Goal: Task Accomplishment & Management: Manage account settings

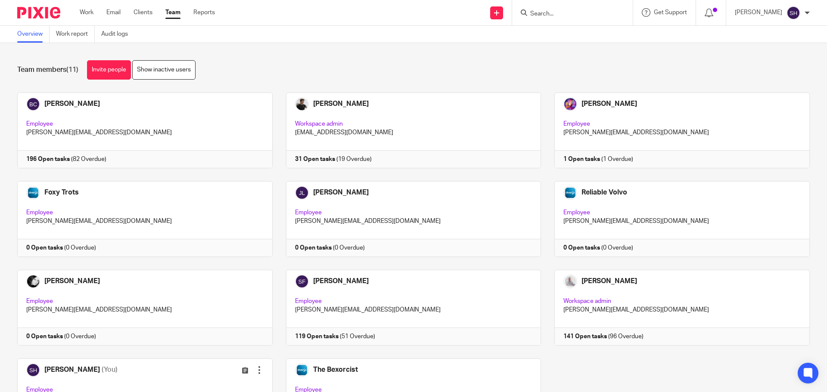
click at [581, 17] on input "Search" at bounding box center [568, 14] width 78 height 8
type input "mon"
click at [599, 36] on link at bounding box center [600, 37] width 146 height 20
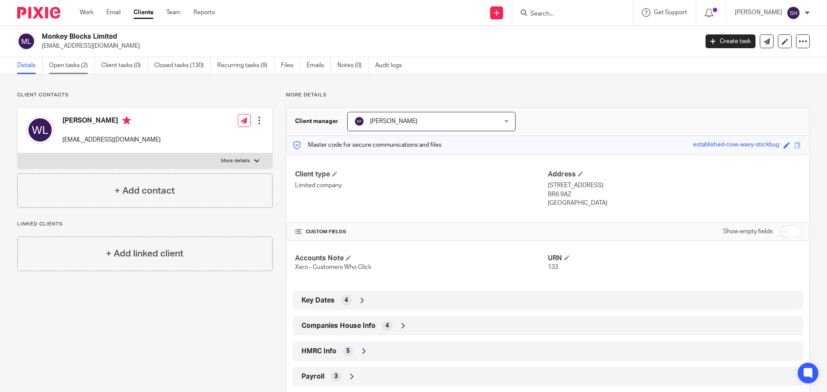
click at [56, 65] on link "Open tasks (2)" at bounding box center [72, 65] width 46 height 17
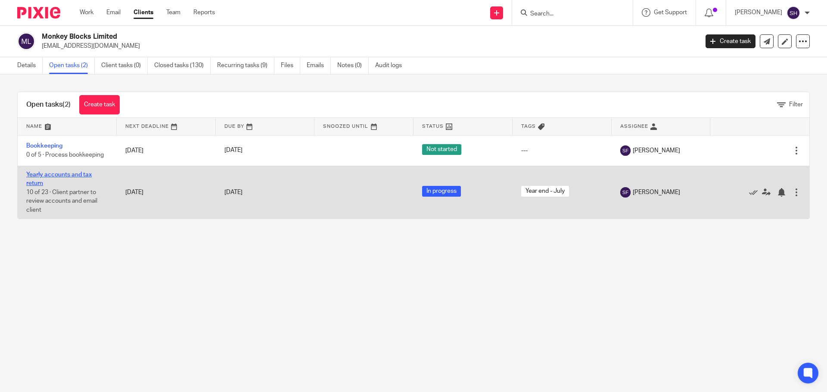
click at [78, 173] on link "Yearly accounts and tax return" at bounding box center [58, 179] width 65 height 15
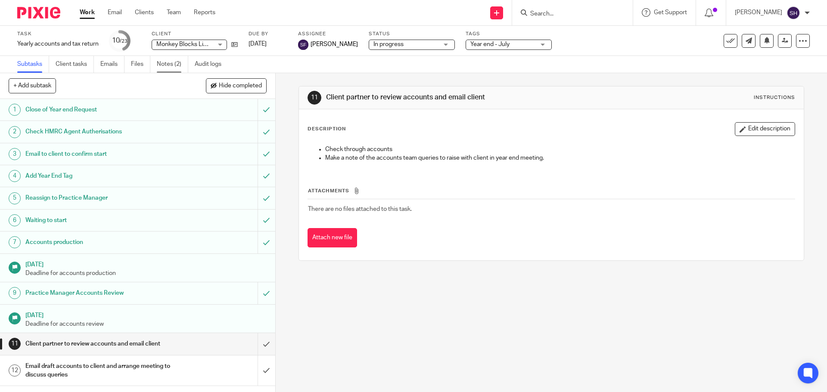
click at [168, 67] on link "Notes (2)" at bounding box center [172, 64] width 31 height 17
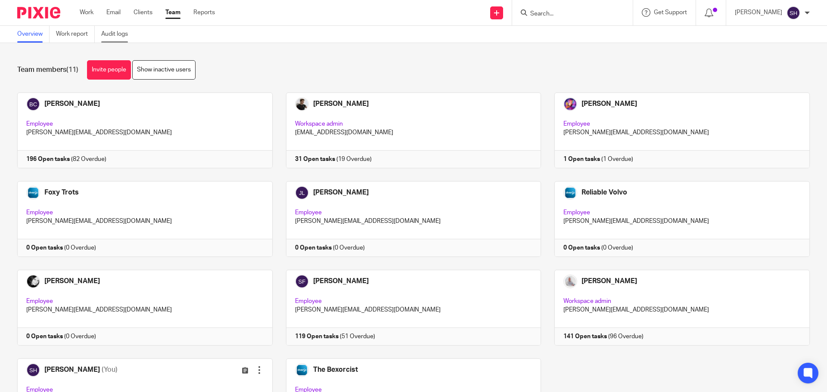
click at [116, 35] on link "Audit logs" at bounding box center [117, 34] width 33 height 17
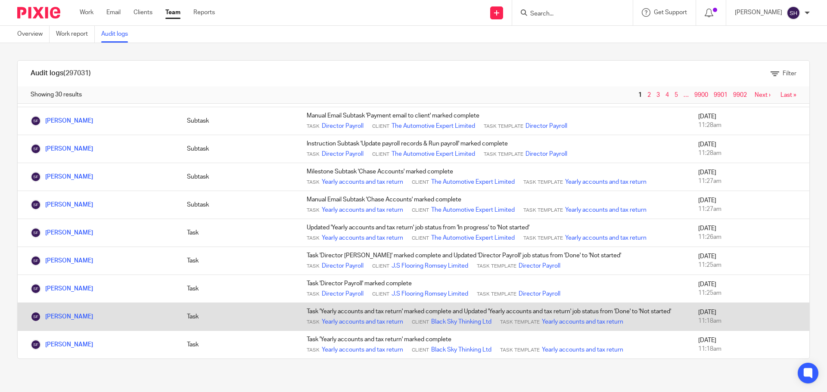
scroll to position [681, 0]
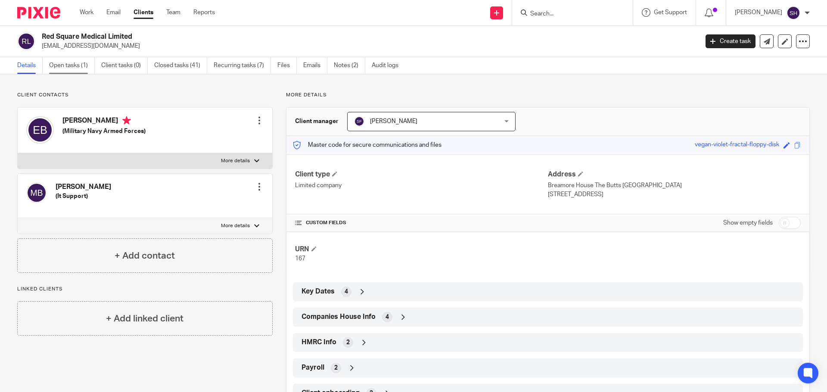
click at [81, 62] on link "Open tasks (1)" at bounding box center [72, 65] width 46 height 17
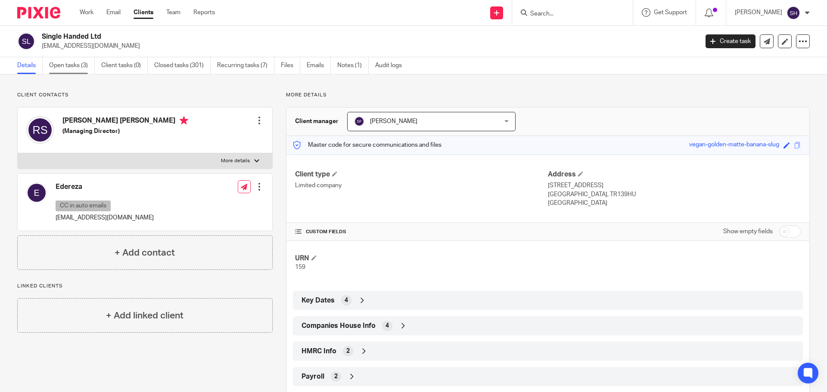
click at [74, 66] on link "Open tasks (3)" at bounding box center [72, 65] width 46 height 17
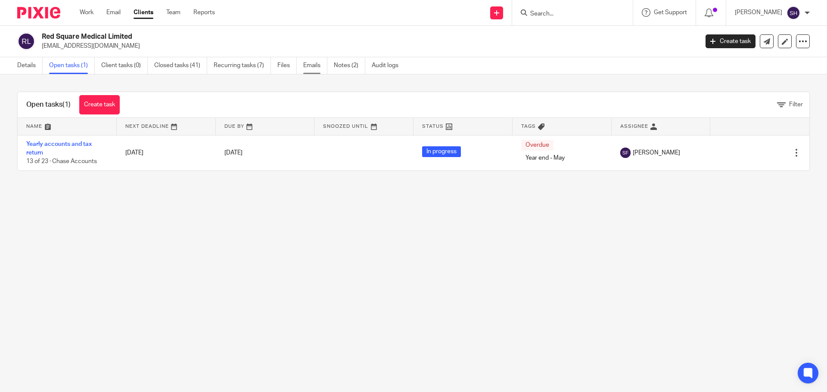
click at [313, 67] on link "Emails" at bounding box center [315, 65] width 24 height 17
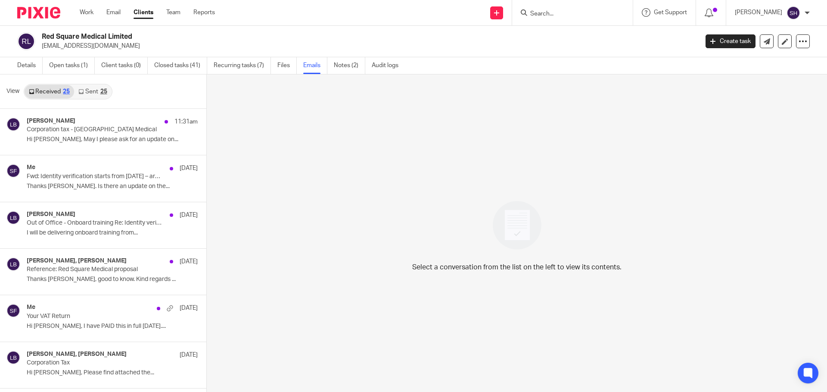
click at [85, 91] on link "Sent 25" at bounding box center [92, 92] width 37 height 14
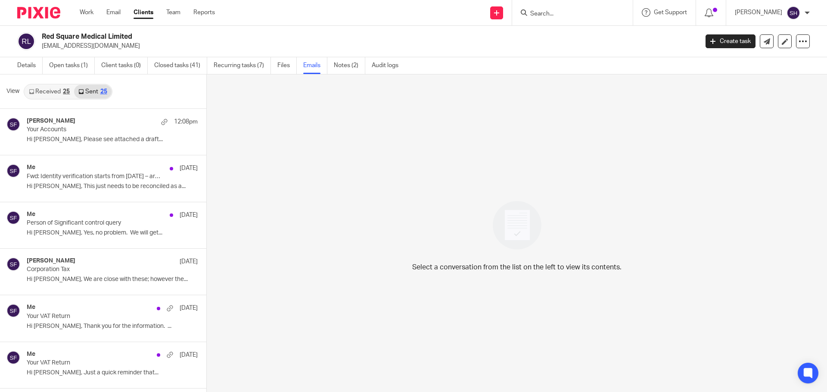
scroll to position [1, 0]
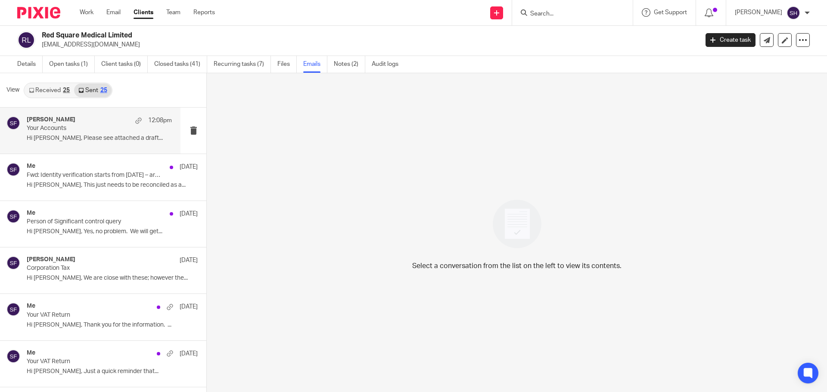
click at [96, 144] on div "Sarah Fox 12:08pm Your Accounts Hi Elizabeth, Please see attached a draft..." at bounding box center [99, 130] width 145 height 29
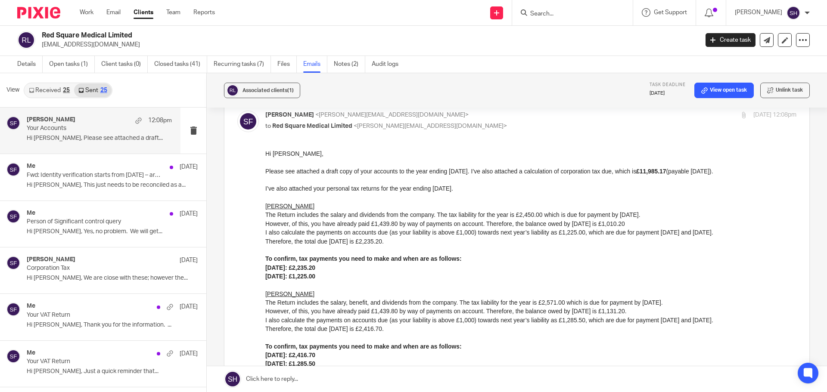
scroll to position [86, 0]
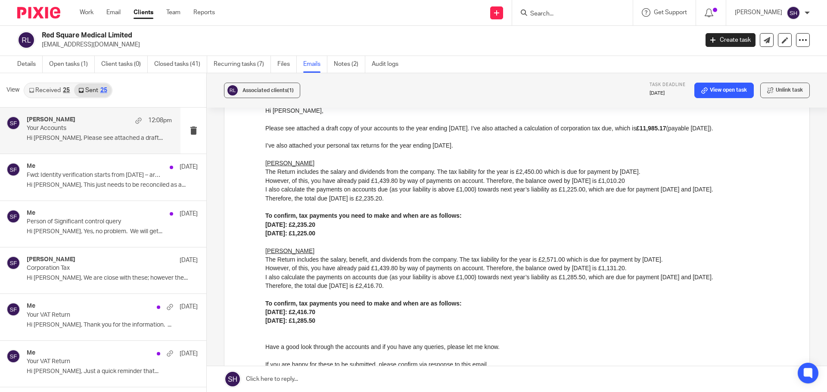
click at [48, 96] on link "Received 25" at bounding box center [50, 91] width 50 height 14
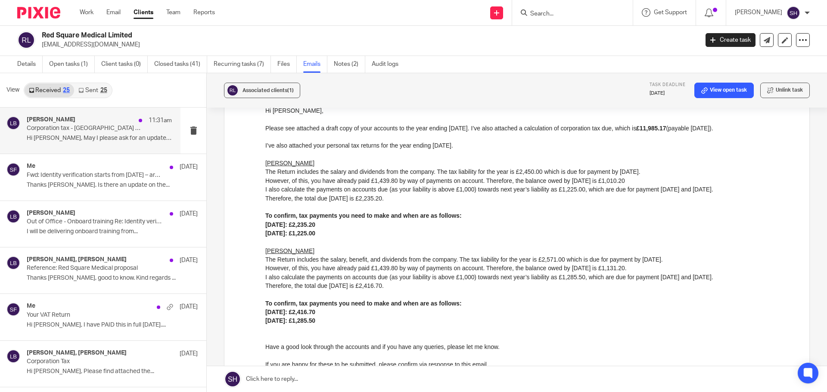
click at [75, 147] on div "Liz Baugh 11:31am Corporation tax - Red Square Medical Hi Sarah, May I please a…" at bounding box center [90, 131] width 180 height 46
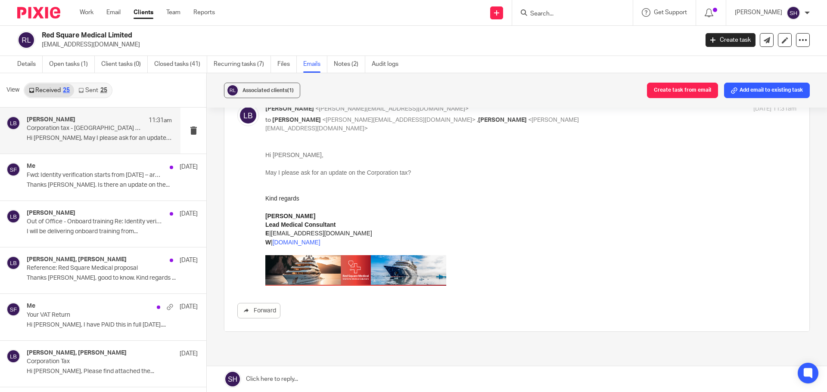
scroll to position [0, 0]
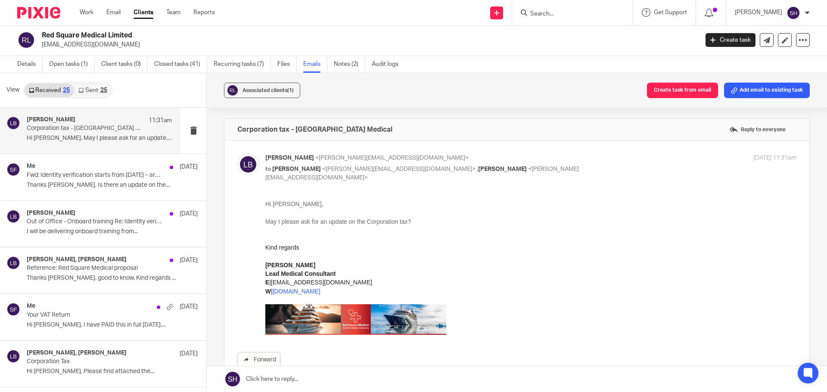
click at [95, 93] on link "Sent 25" at bounding box center [92, 91] width 37 height 14
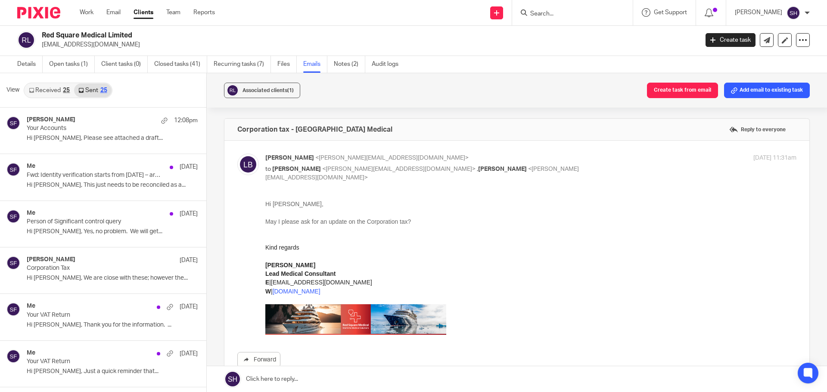
click at [53, 87] on link "Received 25" at bounding box center [50, 91] width 50 height 14
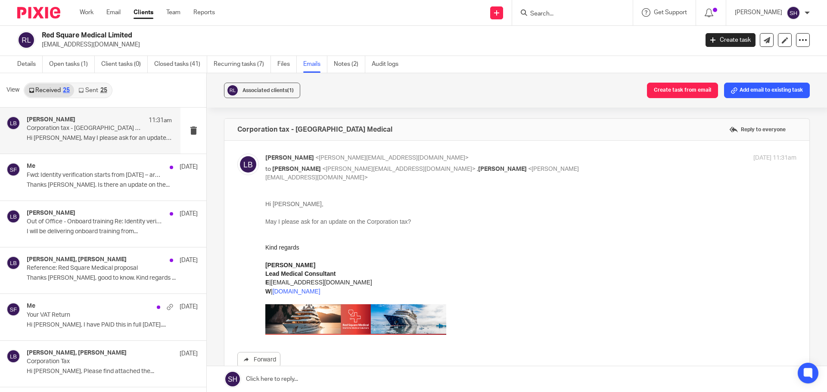
click at [99, 94] on link "Sent 25" at bounding box center [92, 91] width 37 height 14
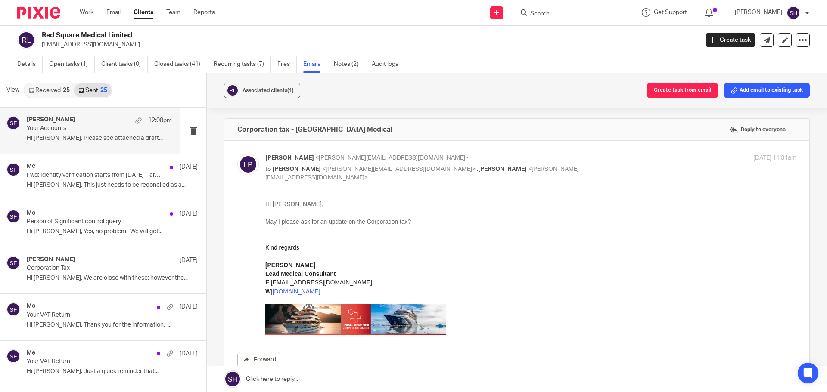
click at [109, 145] on div "Sarah Fox 12:08pm Your Accounts Hi Elizabeth, Please see attached a draft..." at bounding box center [99, 130] width 145 height 29
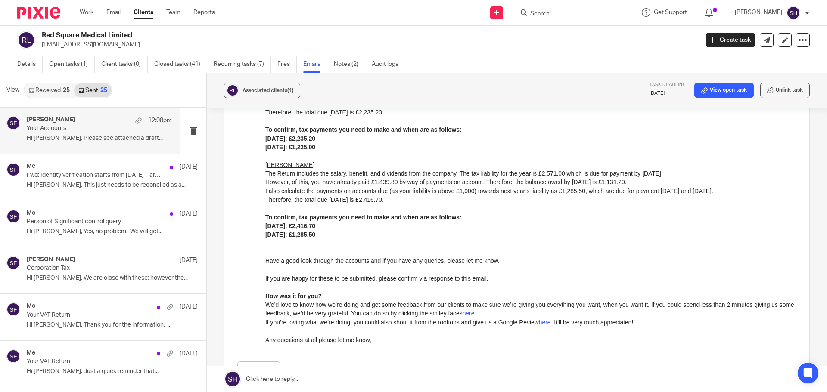
scroll to position [43, 0]
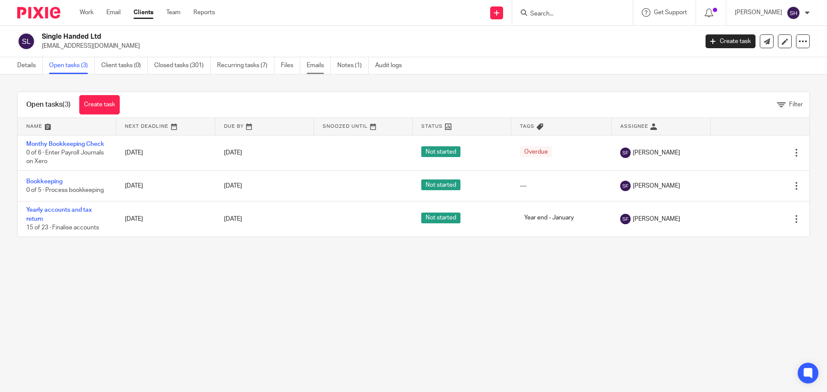
click at [320, 61] on link "Emails" at bounding box center [319, 65] width 24 height 17
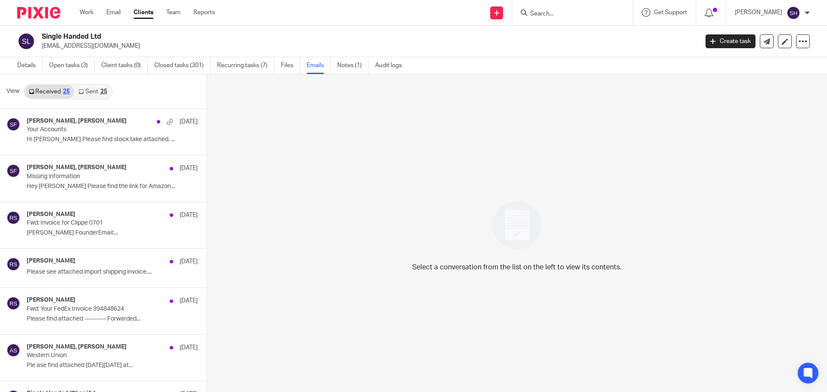
click at [90, 93] on link "Sent 25" at bounding box center [92, 92] width 37 height 14
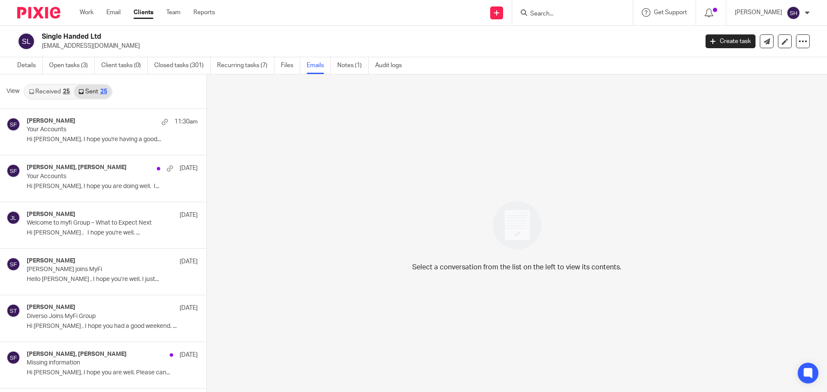
scroll to position [1, 0]
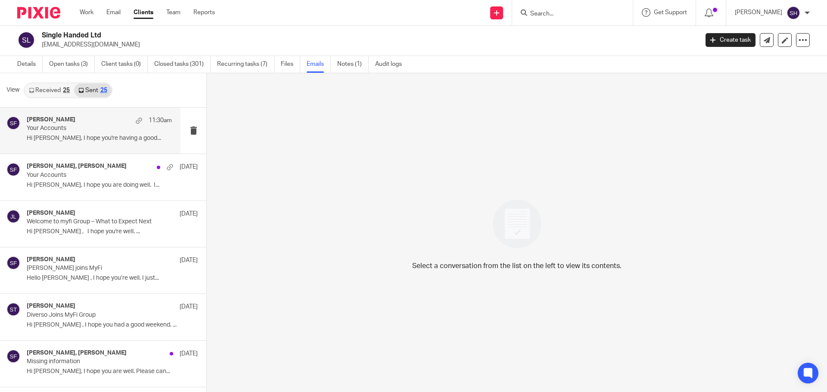
click at [85, 150] on div "Sarah Fox 11:30am Your Accounts Hi Robert, I hope you're having a good..." at bounding box center [90, 131] width 180 height 46
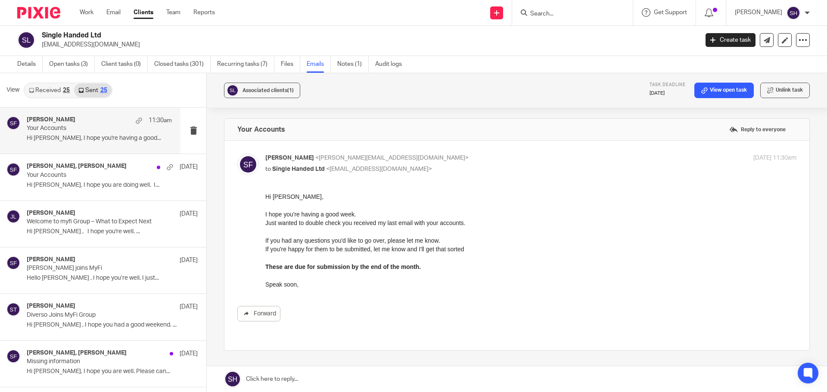
scroll to position [0, 0]
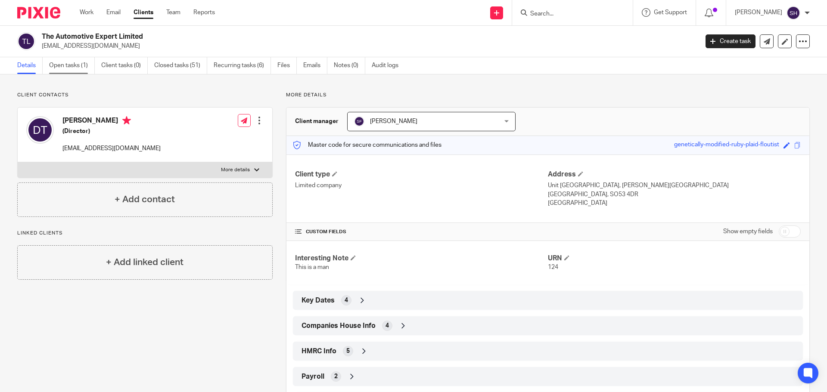
click at [72, 67] on link "Open tasks (1)" at bounding box center [72, 65] width 46 height 17
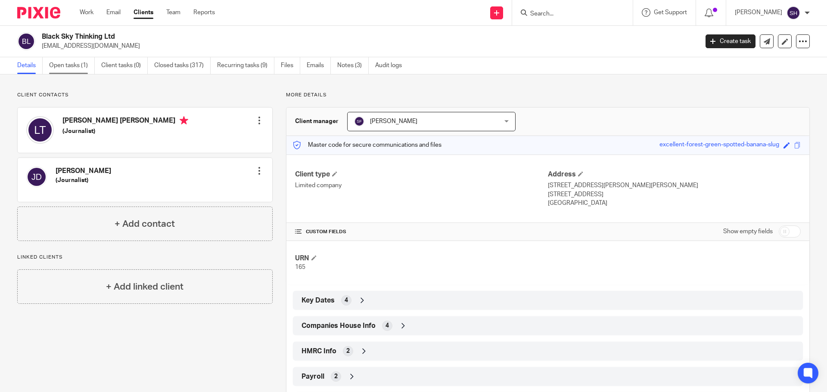
click at [81, 66] on link "Open tasks (1)" at bounding box center [72, 65] width 46 height 17
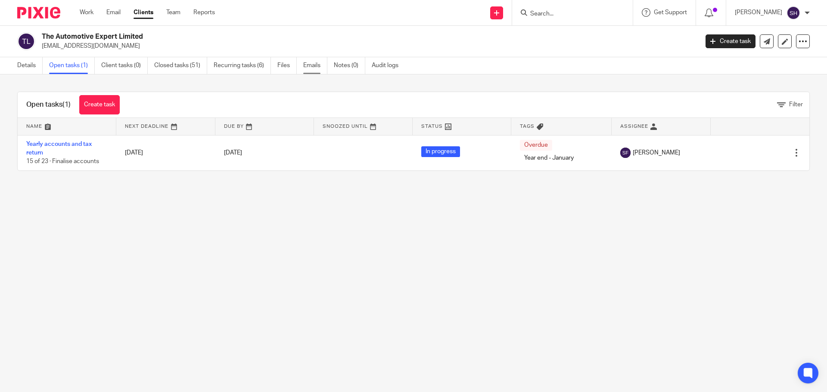
click at [313, 67] on link "Emails" at bounding box center [315, 65] width 24 height 17
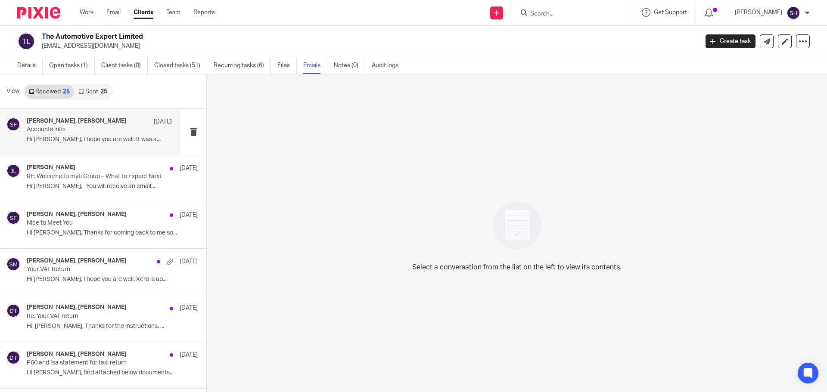
click at [105, 150] on div "Sarah Fox, daniele tegoletto 7 Sep Accounts info Hi Sarah, I hope you are well.…" at bounding box center [90, 132] width 180 height 46
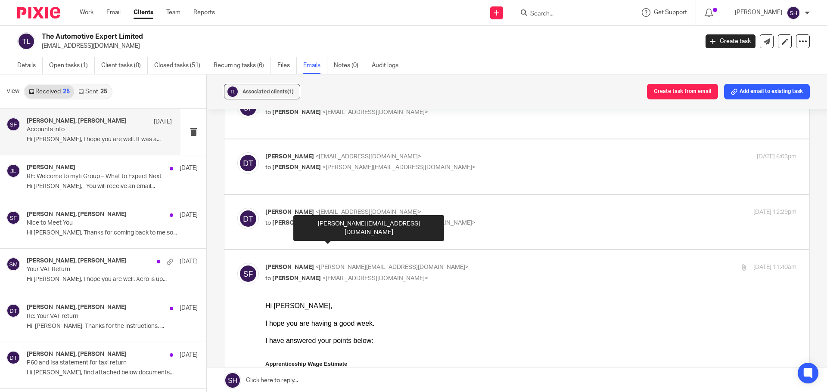
scroll to position [172, 0]
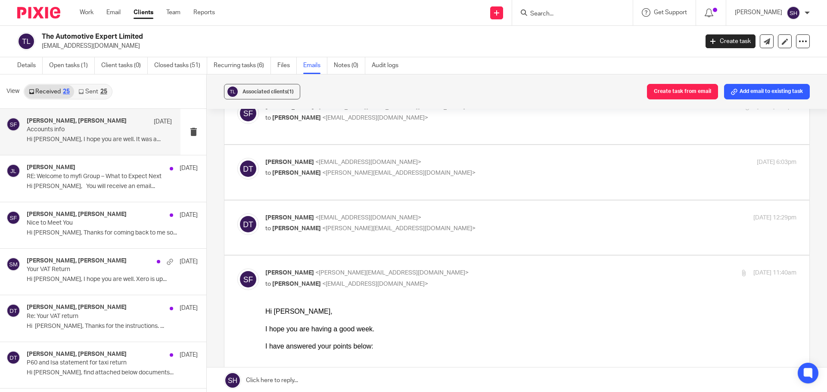
click at [384, 233] on div "daniele tegoletto <danieletegoletto@yahoo.co.uk> to Sarah Fox <sarah@myfigroup.…" at bounding box center [516, 228] width 559 height 29
click at [357, 233] on div "daniele tegoletto <danieletegoletto@yahoo.co.uk> to Sarah Fox <sarah@myfigroup.…" at bounding box center [516, 228] width 559 height 29
click at [321, 235] on label at bounding box center [516, 228] width 585 height 55
click at [237, 214] on input "checkbox" at bounding box center [237, 213] width 0 height 0
checkbox input "true"
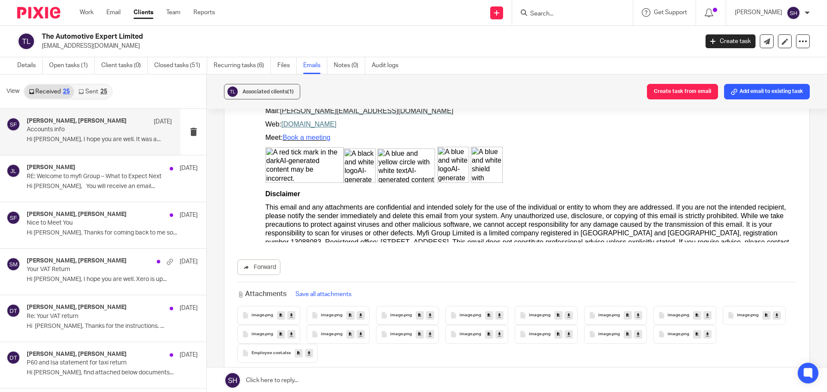
scroll to position [4176, 0]
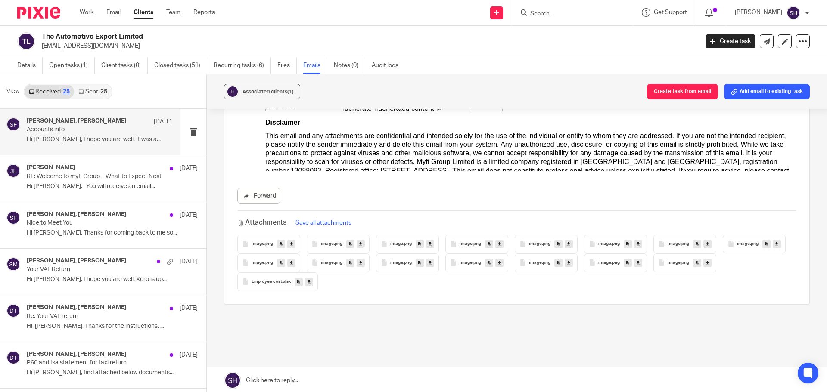
click at [109, 93] on link "Sent 25" at bounding box center [92, 92] width 37 height 14
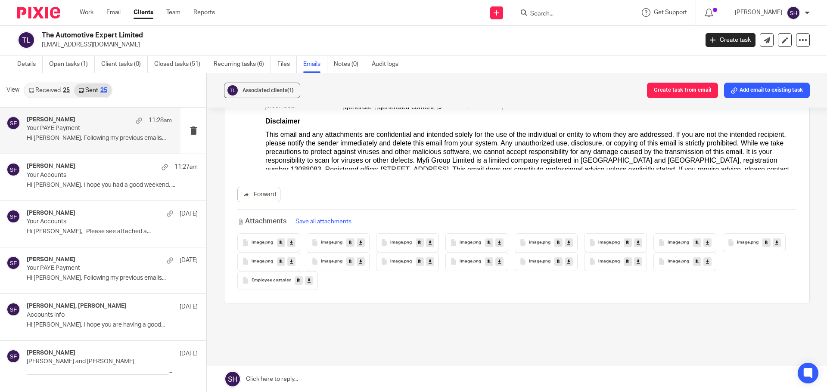
click at [100, 148] on div "Sarah Fox 11:28am Your PAYE Payment Hi Daniele, Following my previous emails..." at bounding box center [90, 131] width 180 height 46
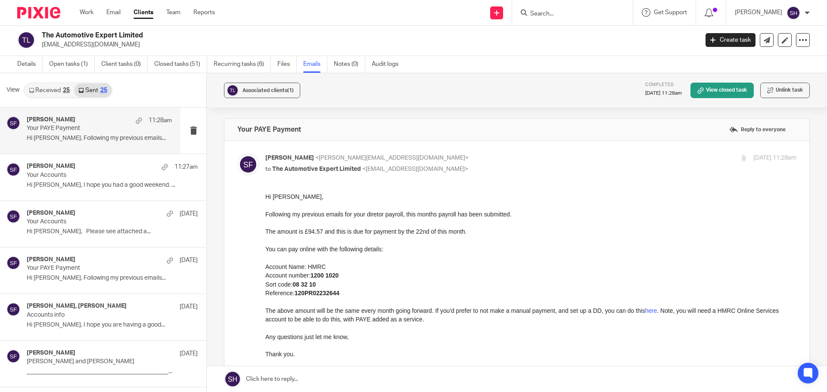
scroll to position [0, 0]
click at [91, 172] on p "Your Accounts" at bounding box center [85, 175] width 116 height 7
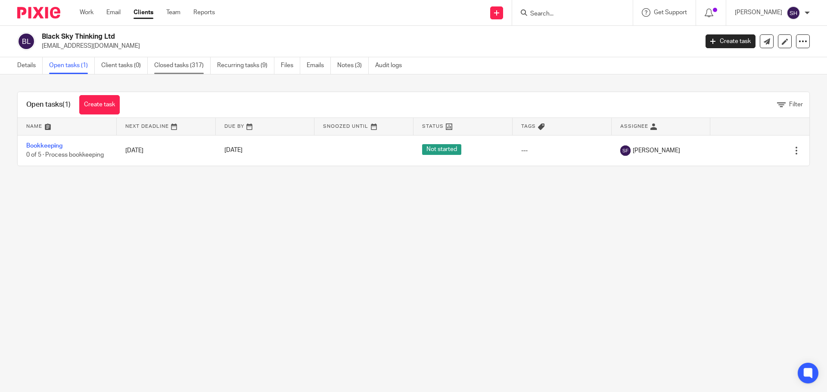
click at [181, 70] on link "Closed tasks (317)" at bounding box center [182, 65] width 56 height 17
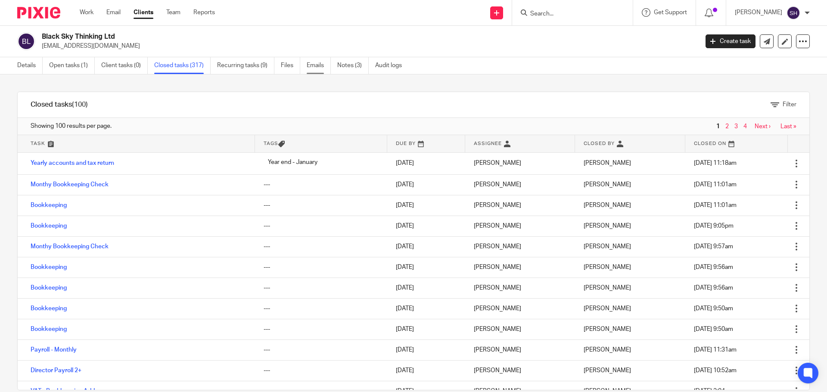
click at [314, 63] on link "Emails" at bounding box center [319, 65] width 24 height 17
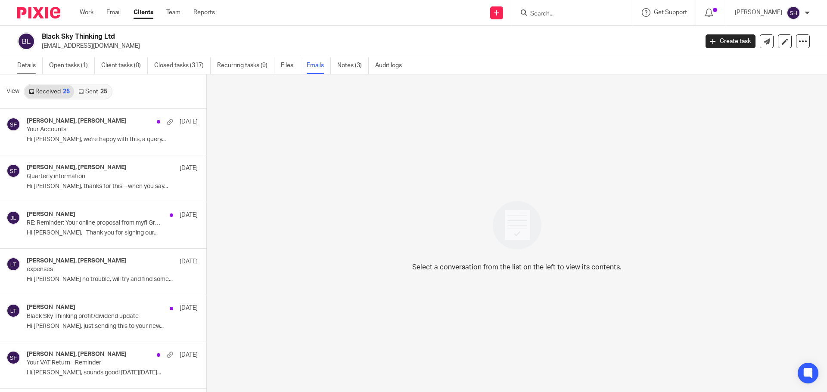
click at [31, 66] on link "Details" at bounding box center [29, 65] width 25 height 17
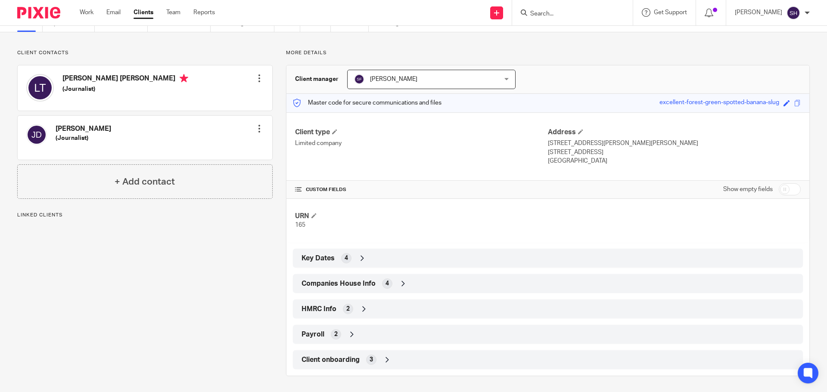
scroll to position [43, 0]
click at [430, 281] on div "Companies House Info 4" at bounding box center [547, 282] width 497 height 15
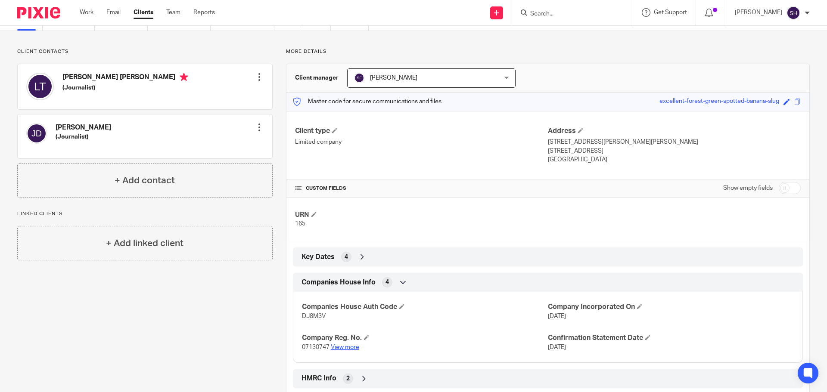
click at [338, 344] on link "View more" at bounding box center [345, 347] width 28 height 6
